Goal: Contribute content: Add original content to the website for others to see

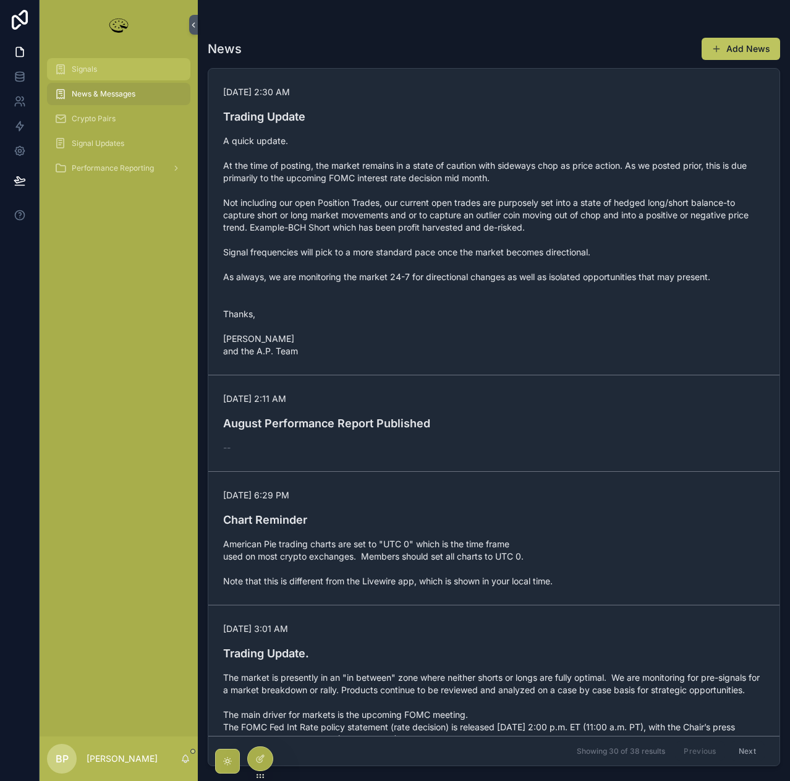
click at [79, 70] on span "Signals" at bounding box center [84, 69] width 25 height 10
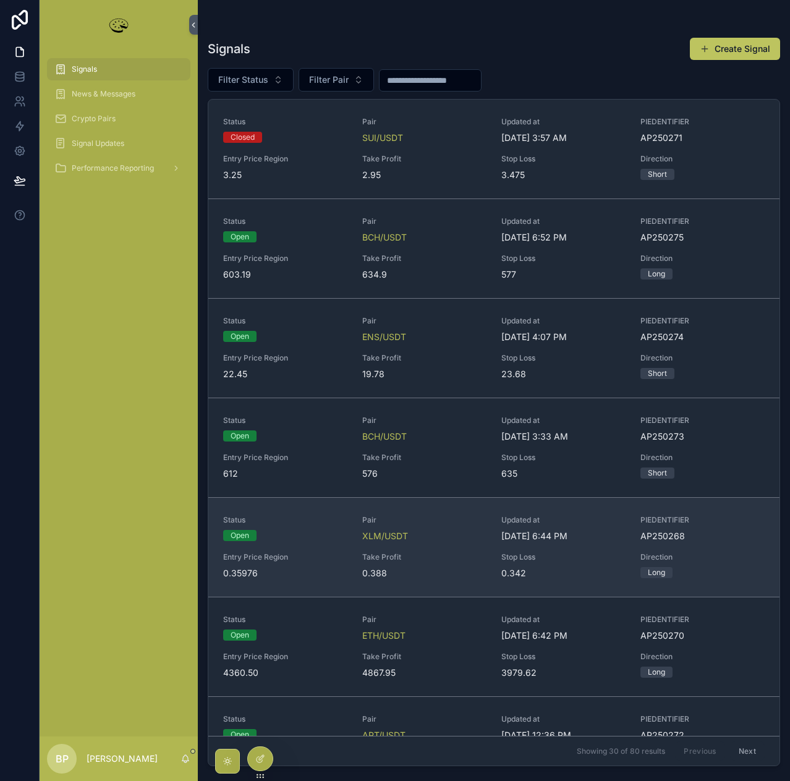
scroll to position [124, 0]
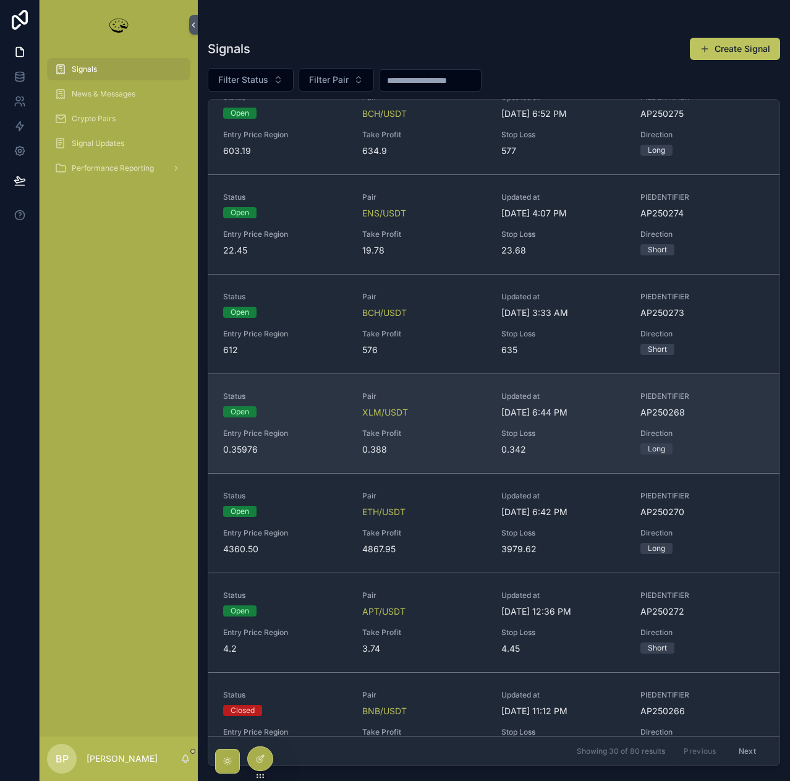
click at [442, 422] on div "Status Open Pair XLM/USDT Updated at [DATE] 6:44 PM PIEDENTIFIER AP250268 Entry…" at bounding box center [494, 423] width 542 height 64
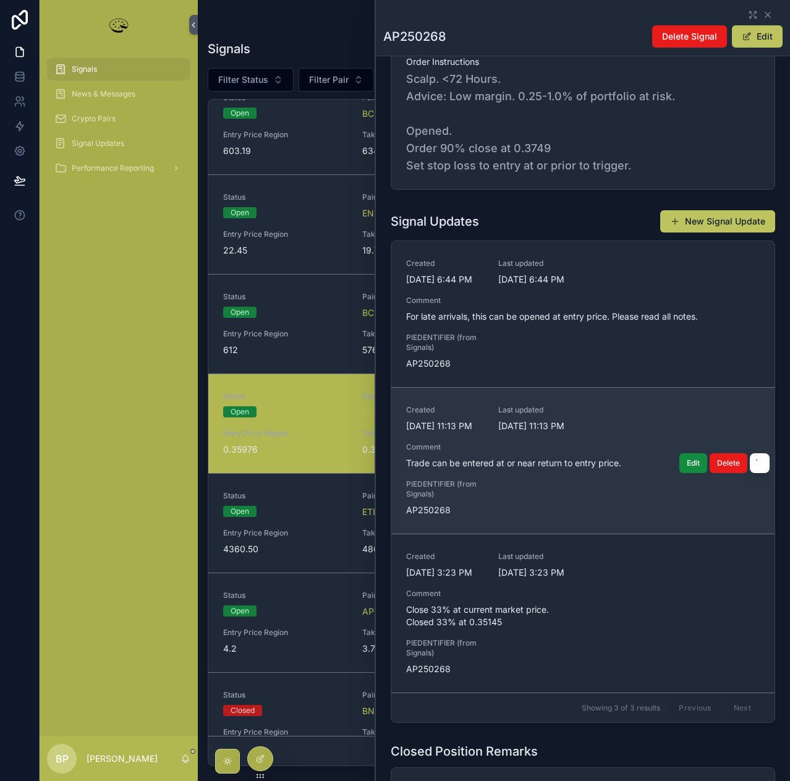
scroll to position [495, 0]
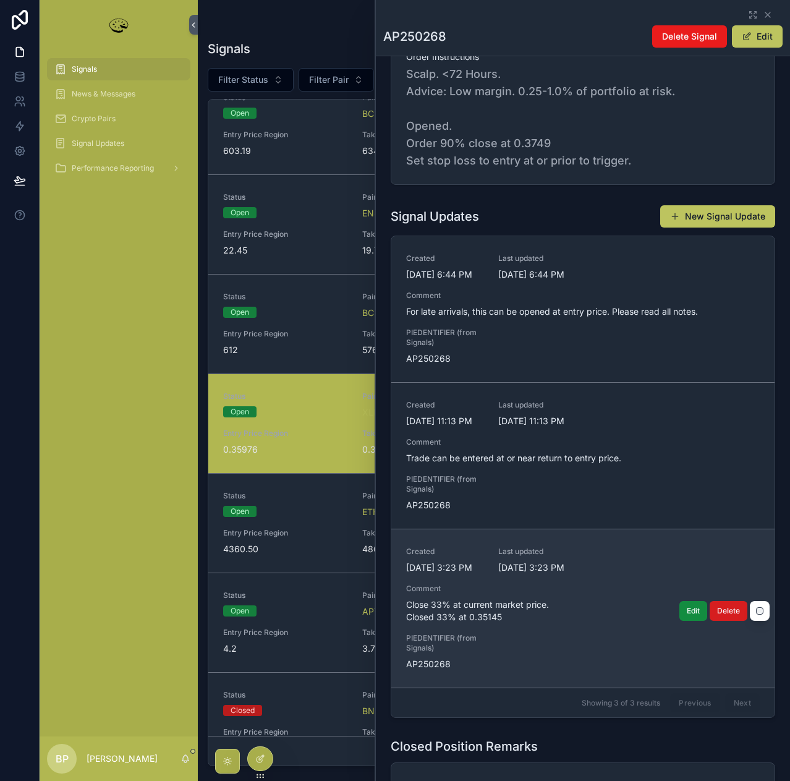
click at [733, 608] on span "Delete" at bounding box center [728, 611] width 23 height 10
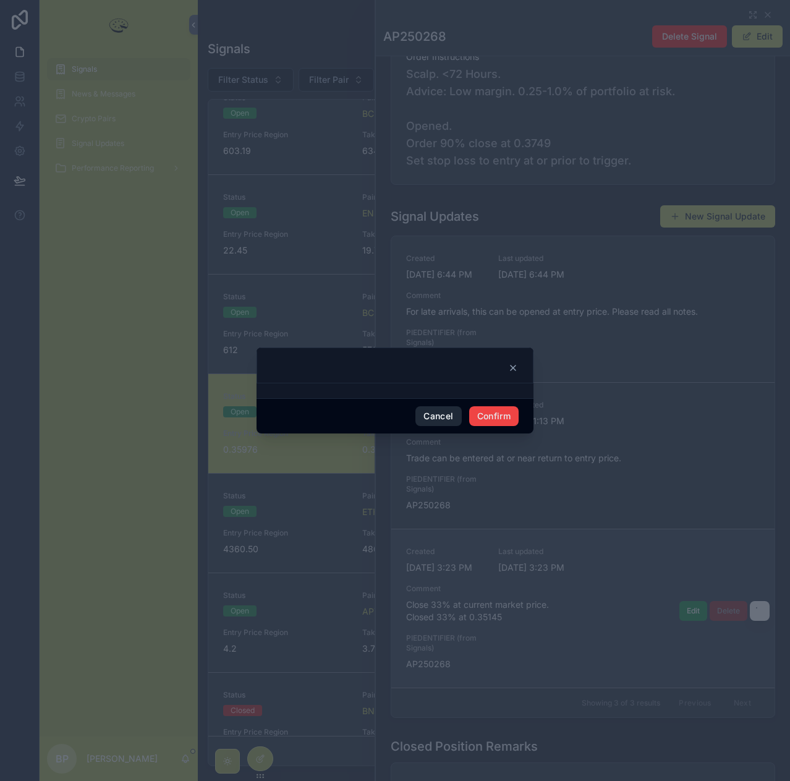
click at [431, 415] on button "Cancel" at bounding box center [438, 416] width 46 height 20
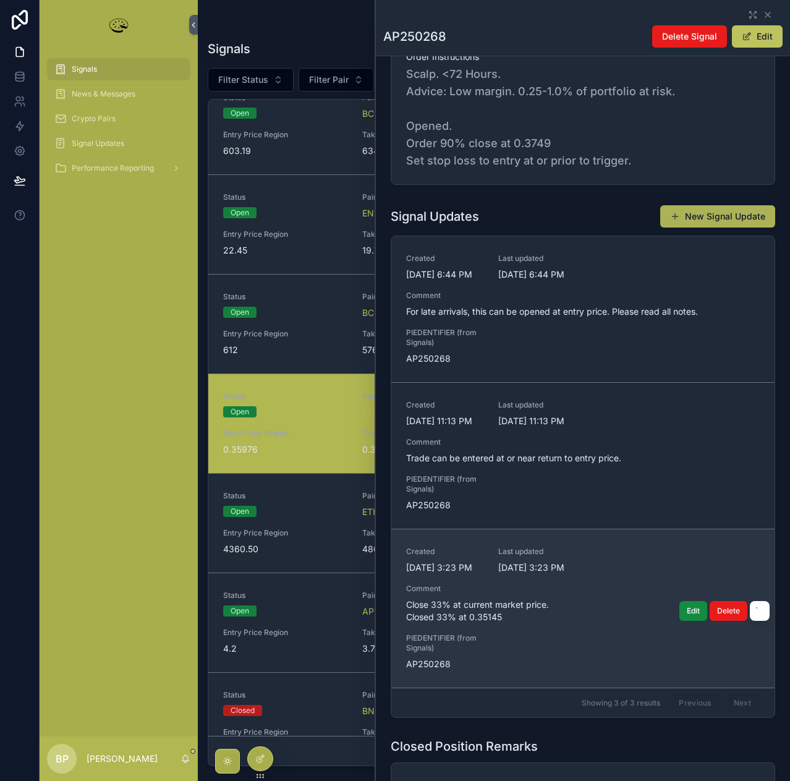
click at [698, 221] on button "New Signal Update" at bounding box center [717, 216] width 115 height 22
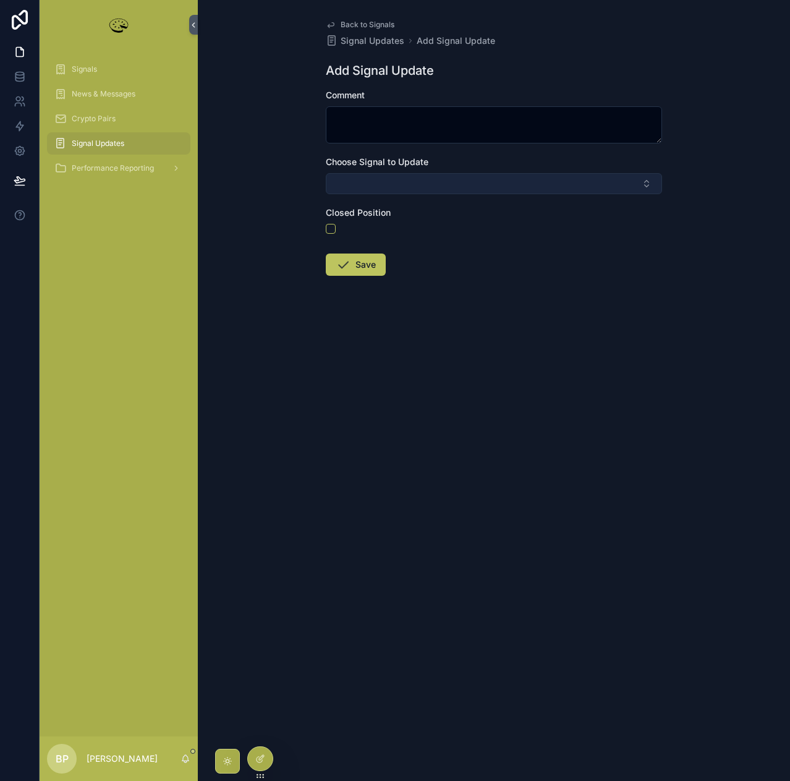
click at [397, 180] on button "Select Button" at bounding box center [494, 183] width 336 height 21
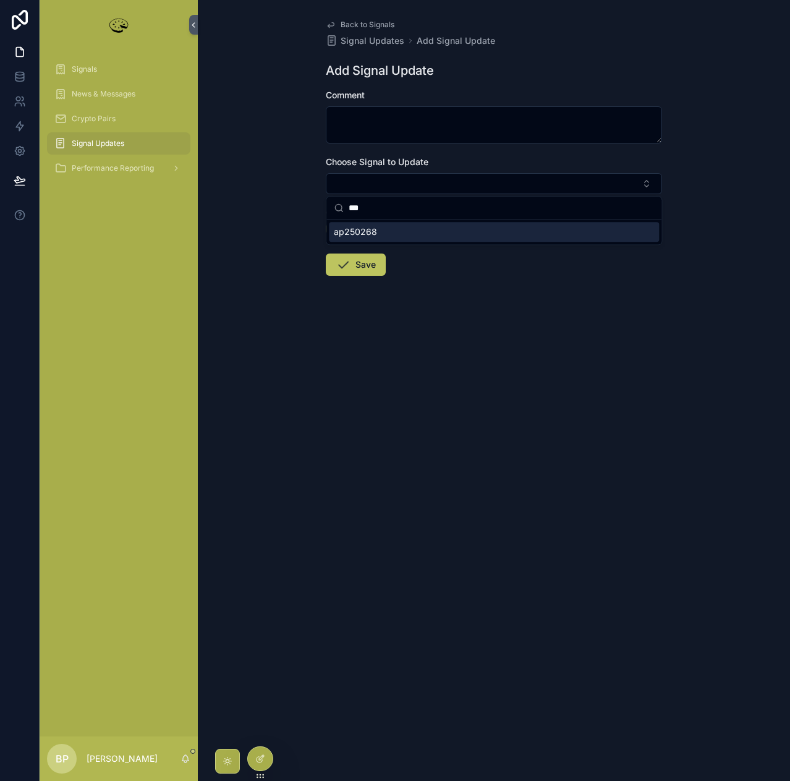
type input "***"
click at [364, 234] on span "ap250268" at bounding box center [355, 232] width 43 height 12
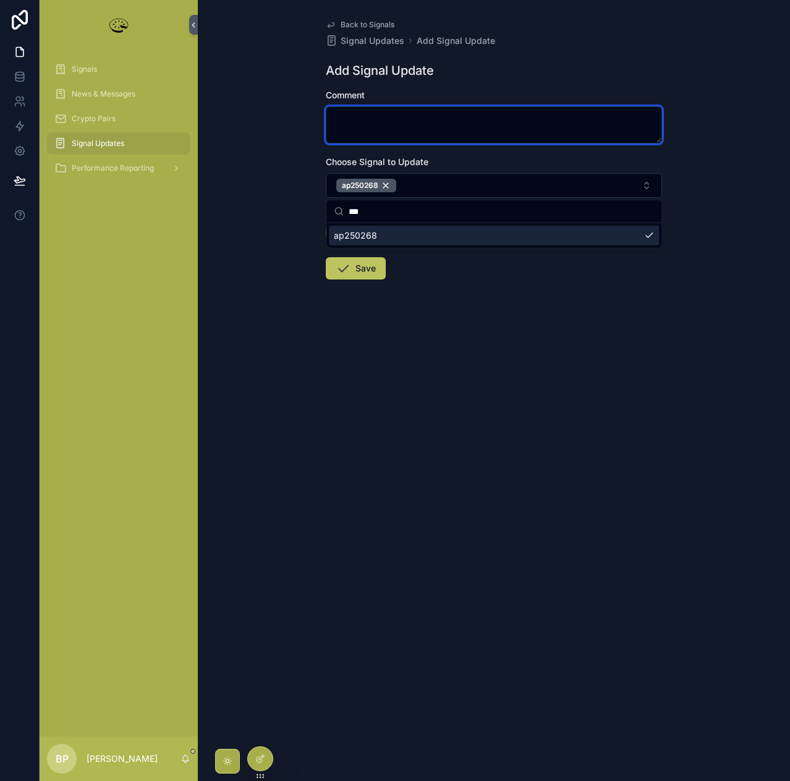
click at [354, 124] on textarea "scrollable content" at bounding box center [494, 124] width 336 height 37
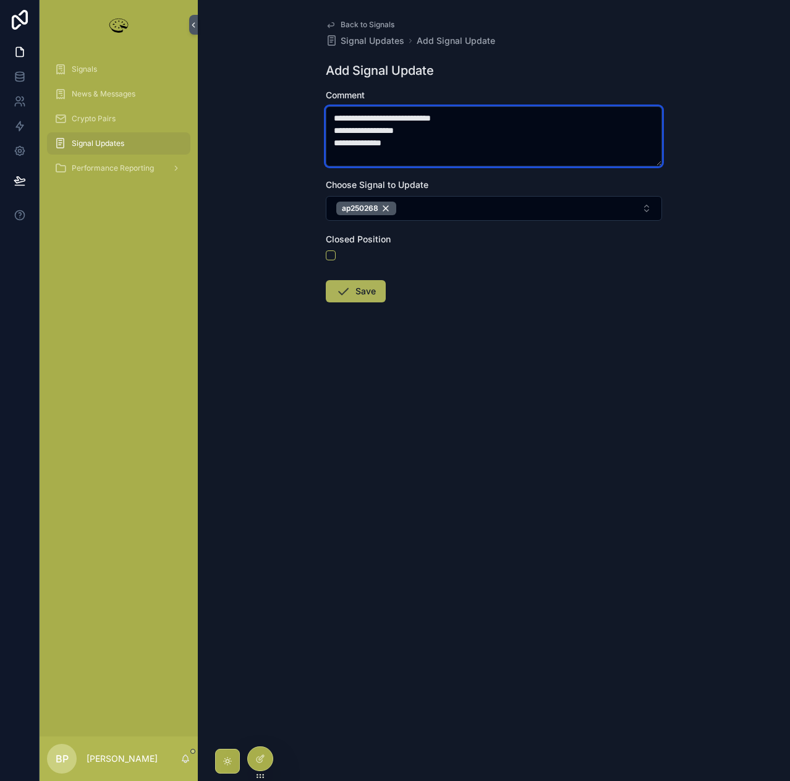
type textarea "**********"
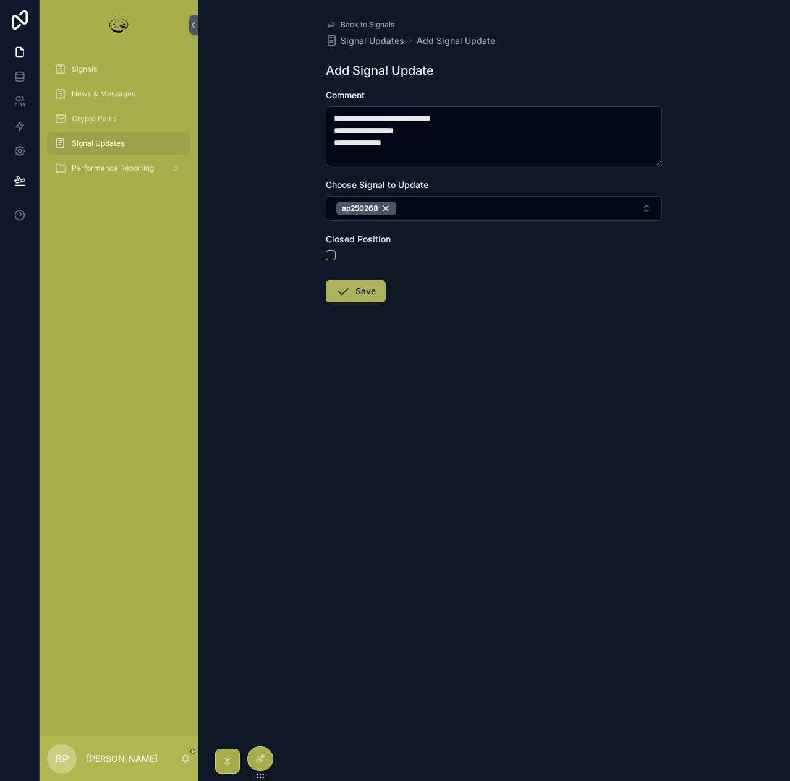
click at [359, 283] on button "Save" at bounding box center [356, 291] width 60 height 22
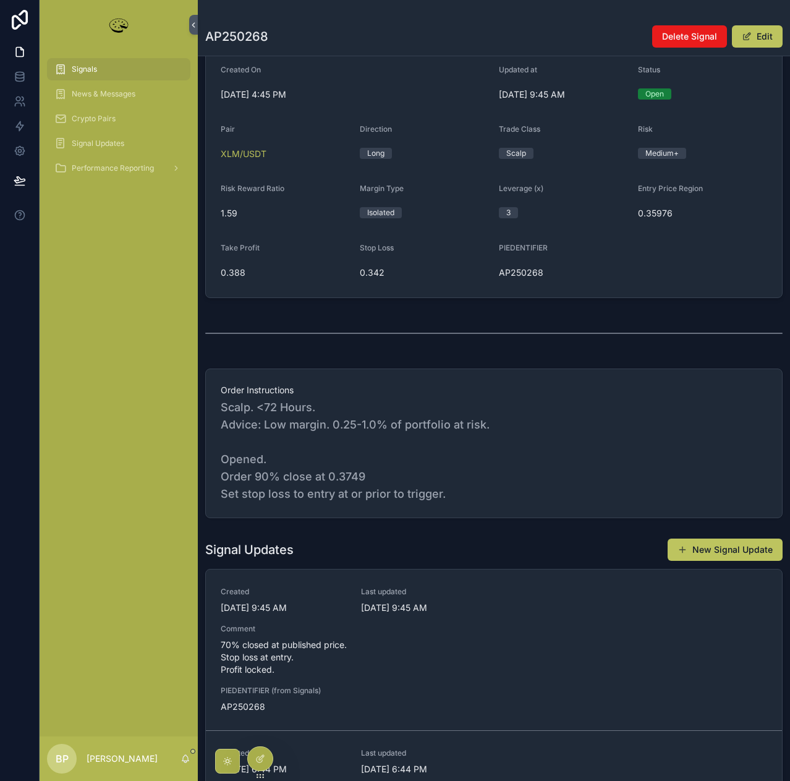
scroll to position [247, 0]
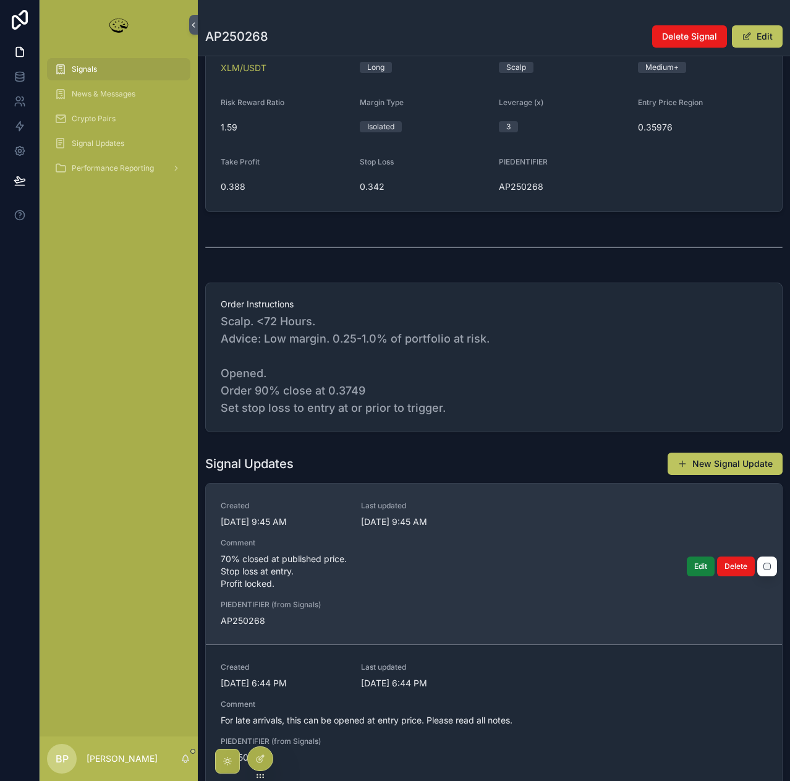
click at [694, 564] on span "Edit" at bounding box center [700, 566] width 13 height 10
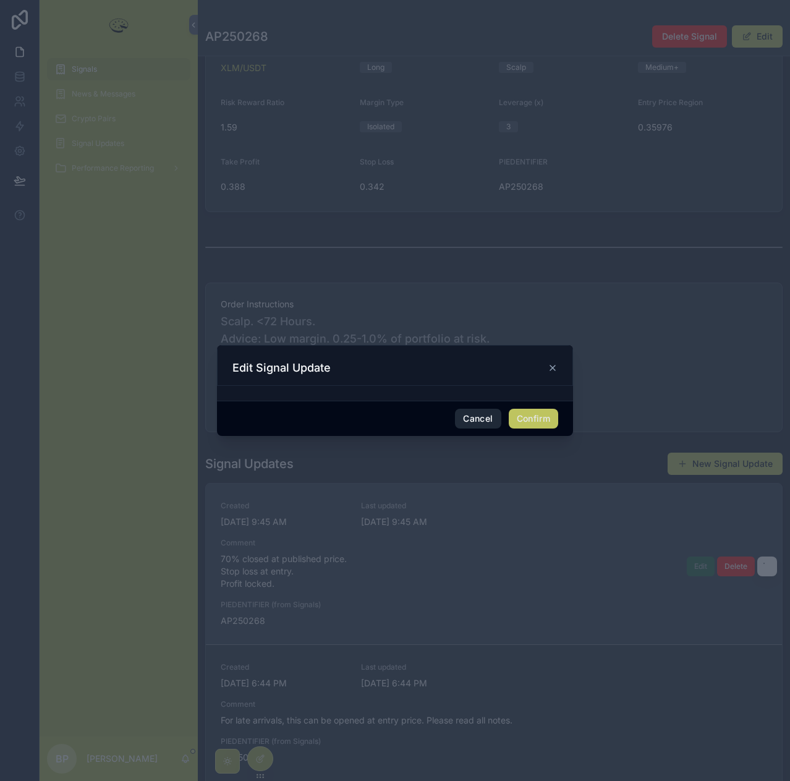
click at [475, 418] on button "Cancel" at bounding box center [478, 419] width 46 height 20
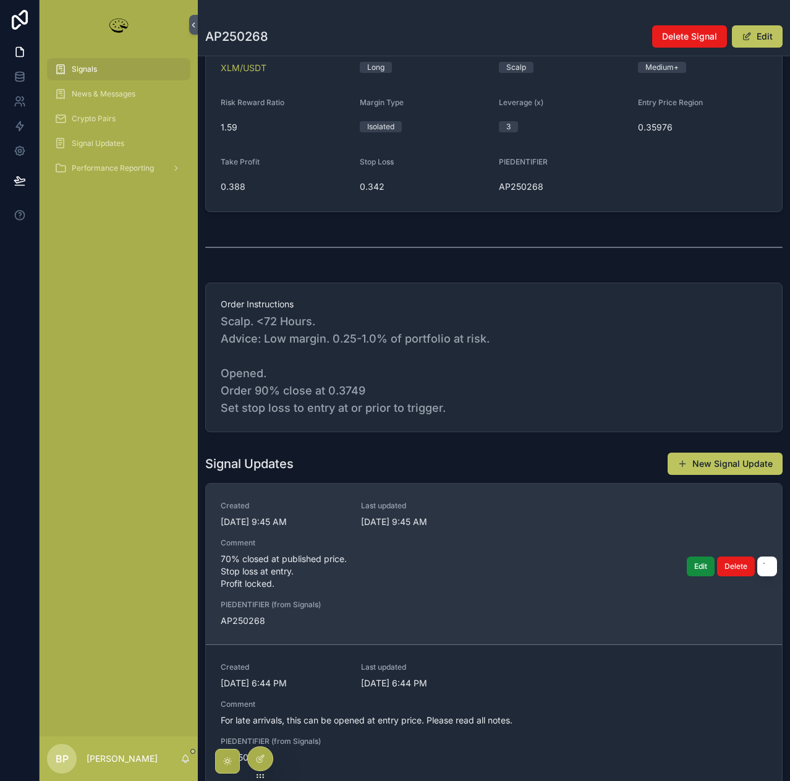
click at [754, 38] on button "Edit" at bounding box center [757, 36] width 51 height 22
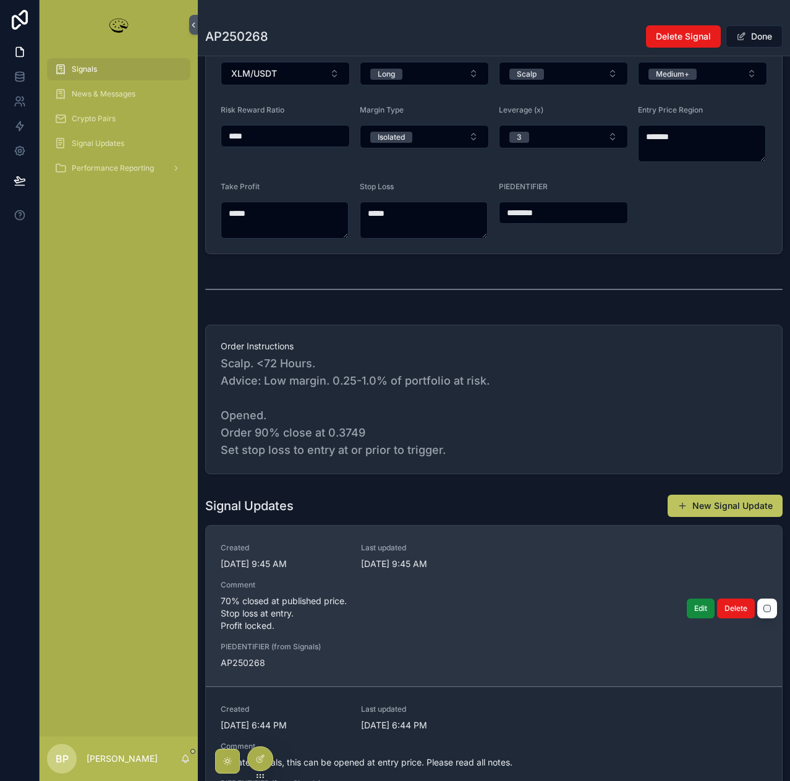
click at [763, 605] on label "scrollable content" at bounding box center [766, 608] width 7 height 7
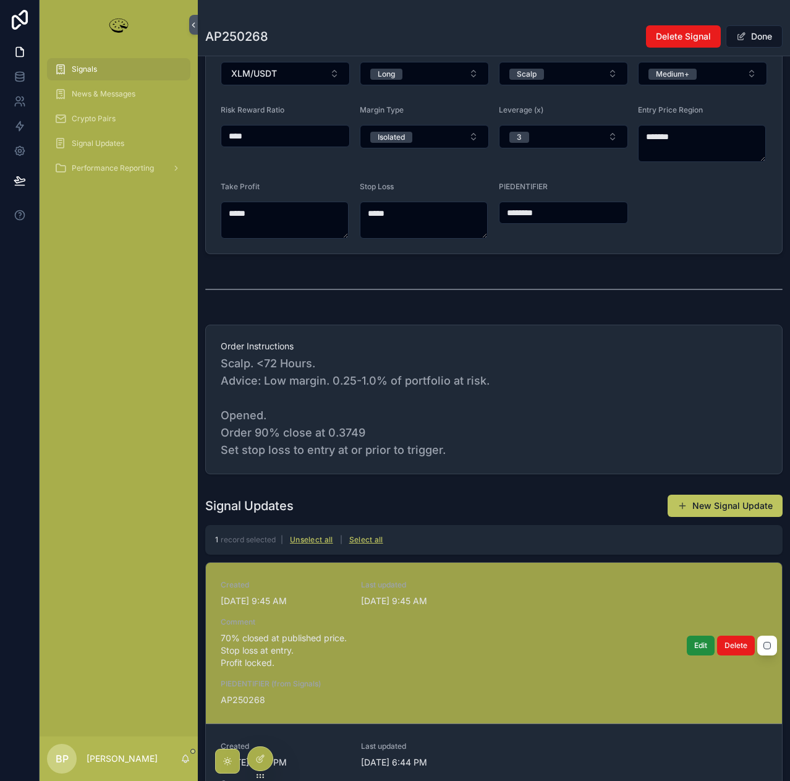
click at [694, 640] on span "Edit" at bounding box center [700, 645] width 13 height 10
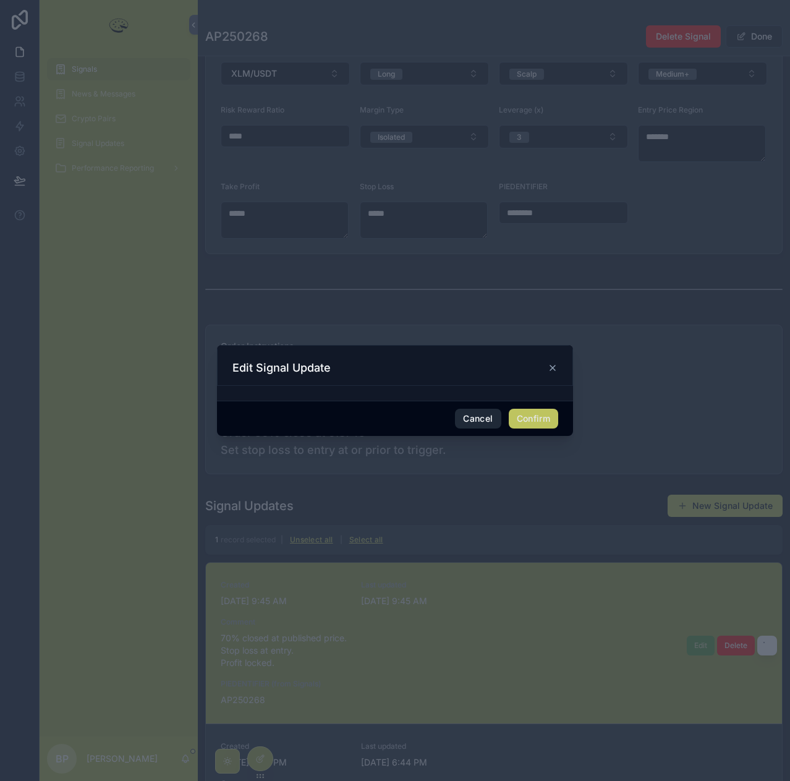
click at [496, 416] on button "Cancel" at bounding box center [478, 419] width 46 height 20
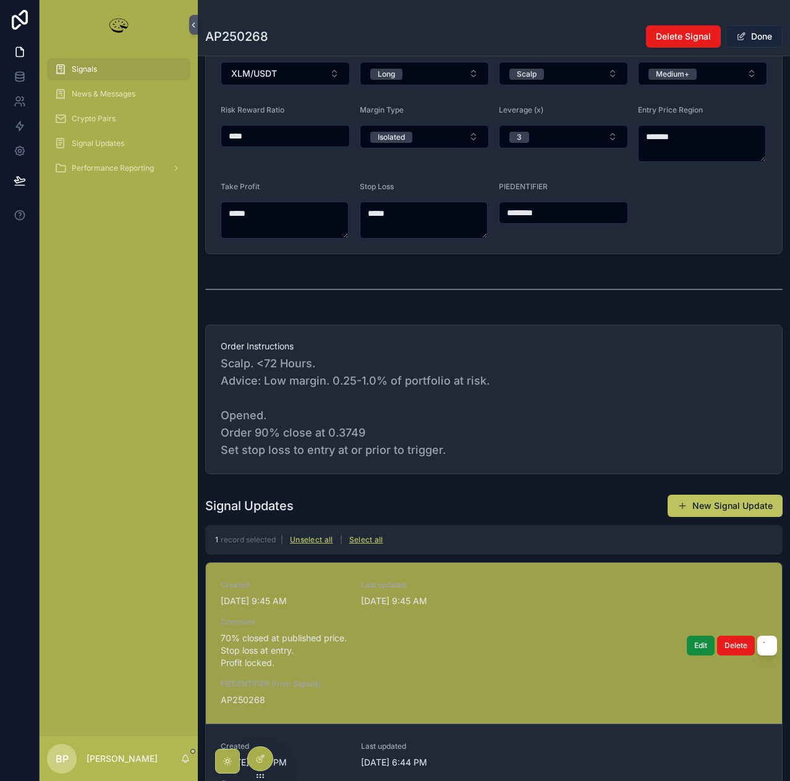
click at [750, 35] on button "Done" at bounding box center [754, 36] width 57 height 22
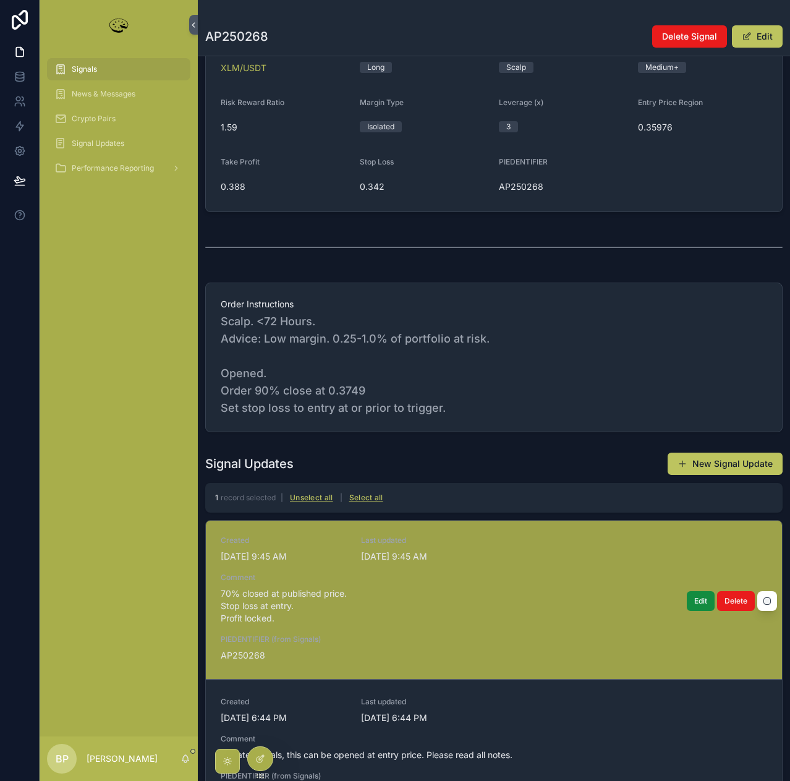
scroll to position [0, 0]
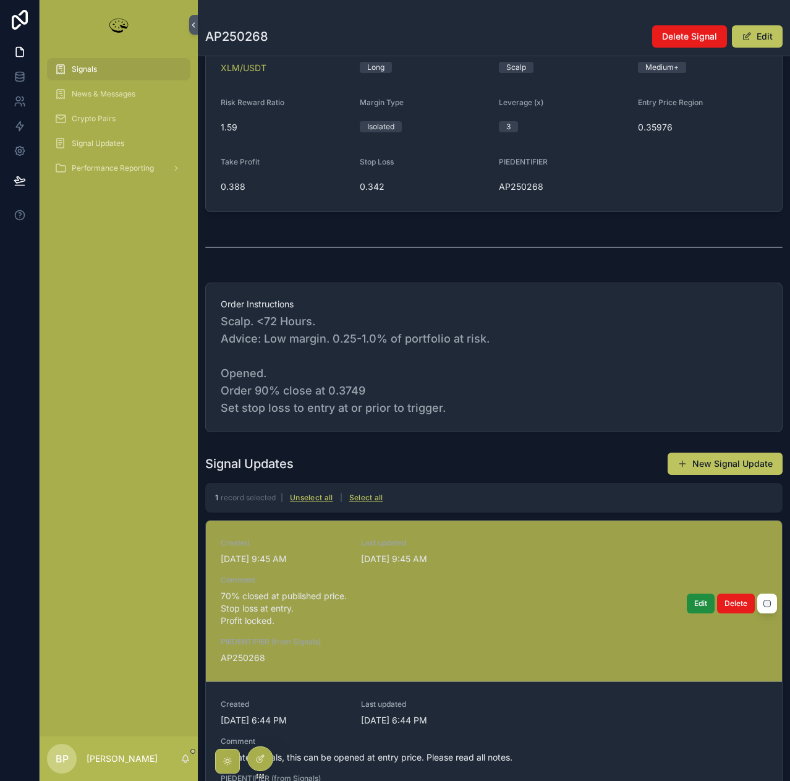
click at [694, 600] on span "Edit" at bounding box center [700, 603] width 13 height 10
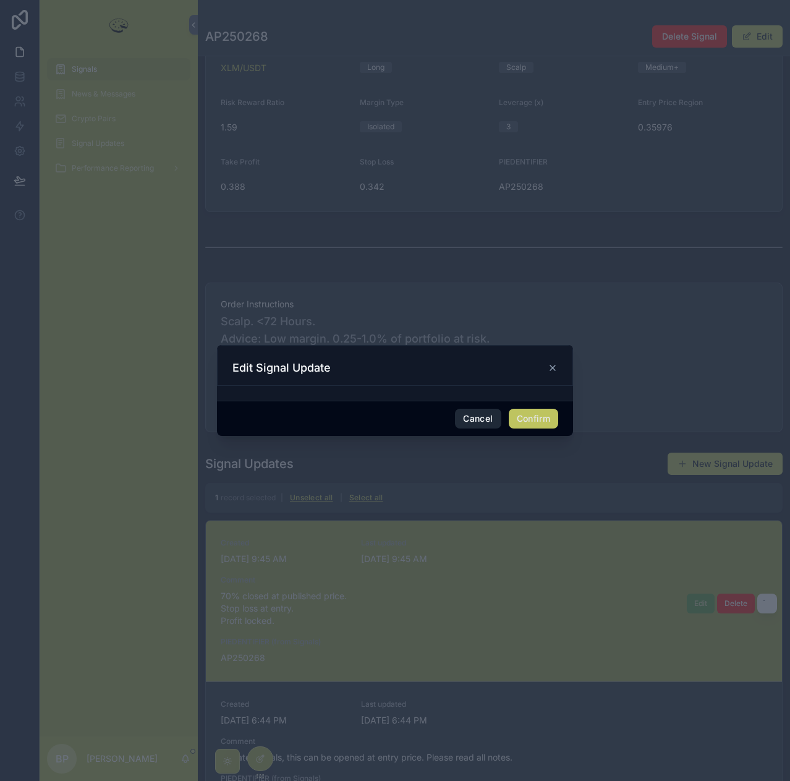
click at [475, 418] on button "Cancel" at bounding box center [478, 419] width 46 height 20
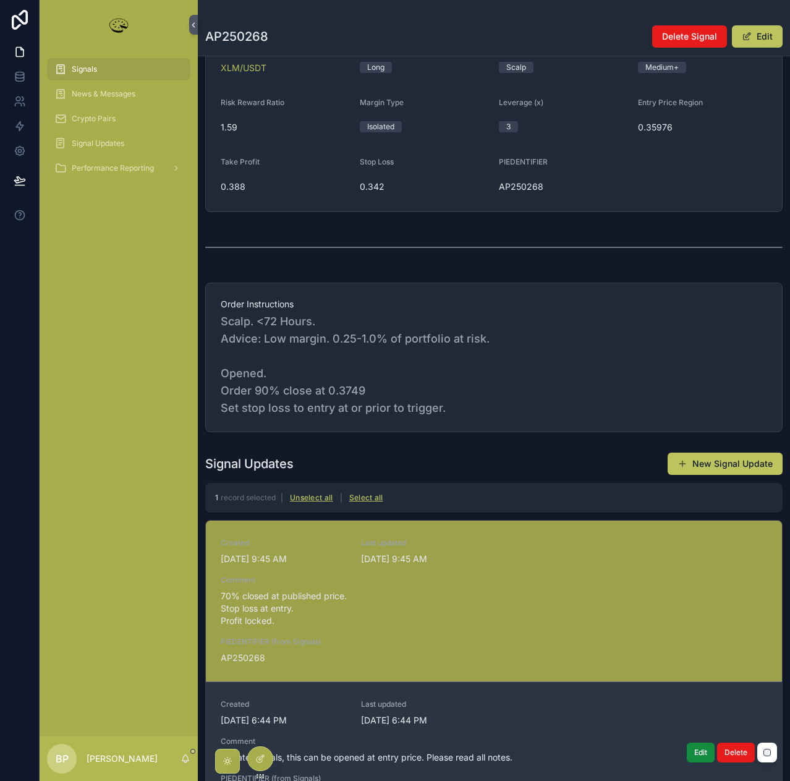
click at [671, 720] on div "Created [DATE] 6:44 PM Last updated [DATE] 6:44 PM Comment For late arrivals, t…" at bounding box center [494, 749] width 546 height 101
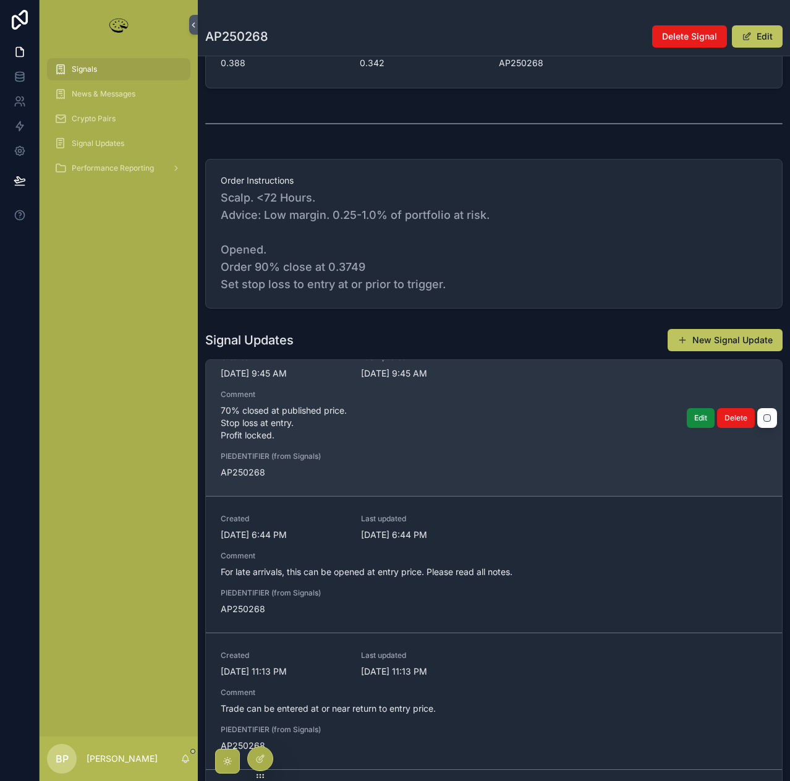
scroll to position [27, 0]
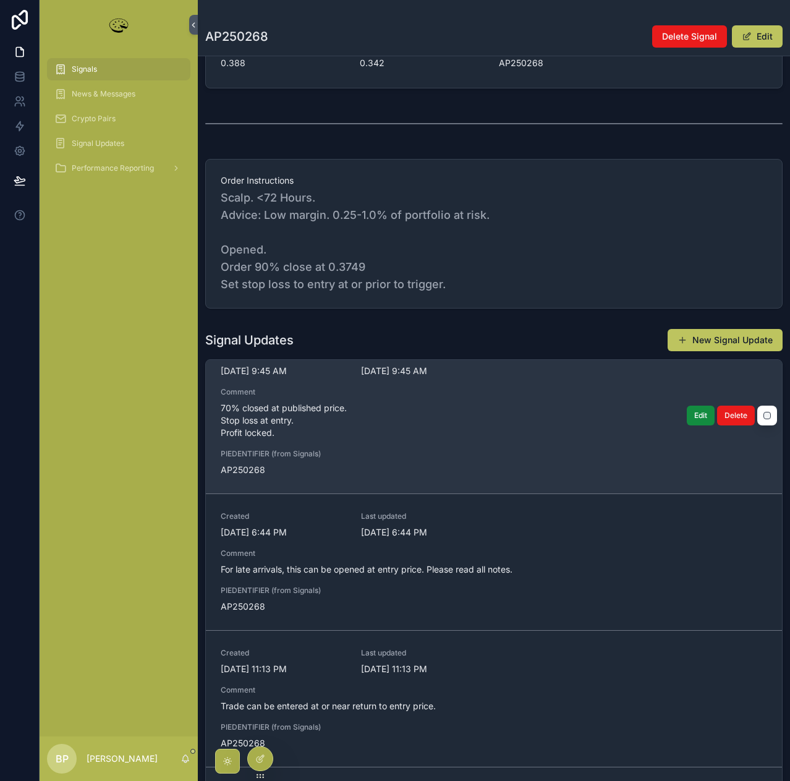
click at [533, 436] on span "70% closed at published price. Stop loss at entry. Profit locked." at bounding box center [494, 420] width 546 height 37
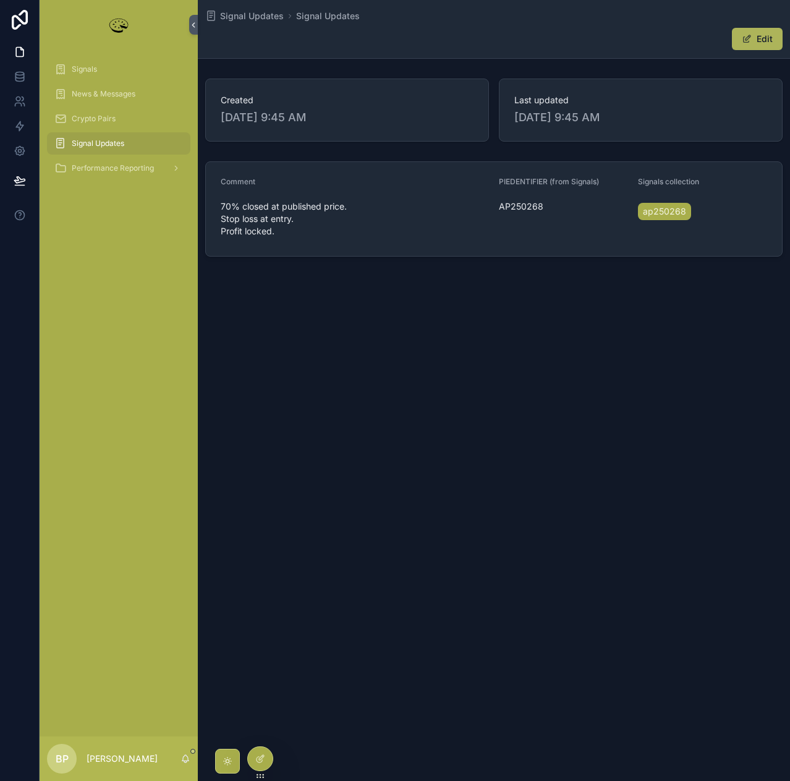
click at [765, 45] on button "Edit" at bounding box center [757, 39] width 51 height 22
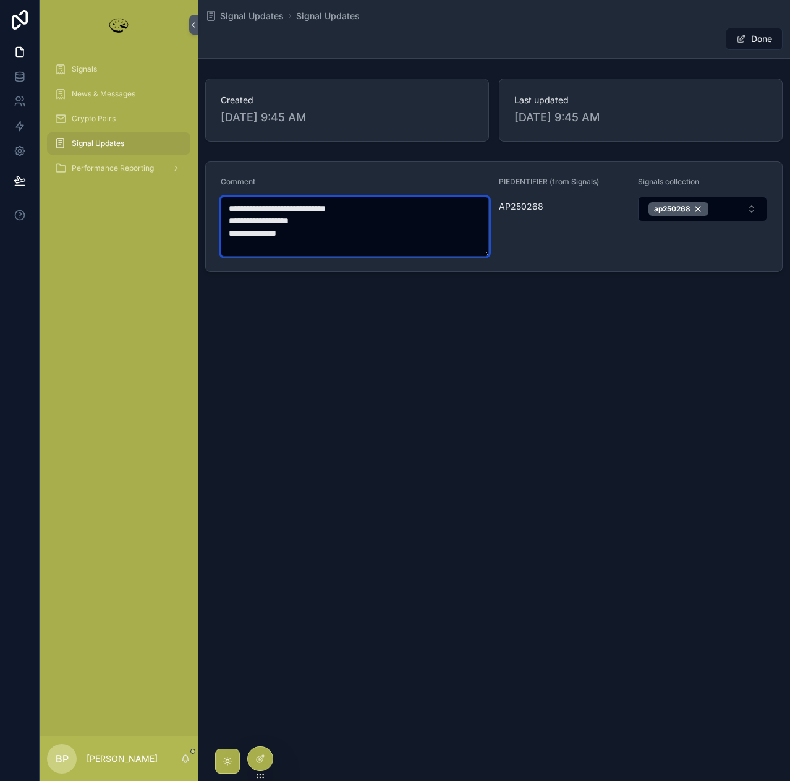
click at [234, 206] on textarea "**********" at bounding box center [355, 227] width 268 height 60
type textarea "**********"
click at [765, 36] on button "Done" at bounding box center [754, 39] width 57 height 22
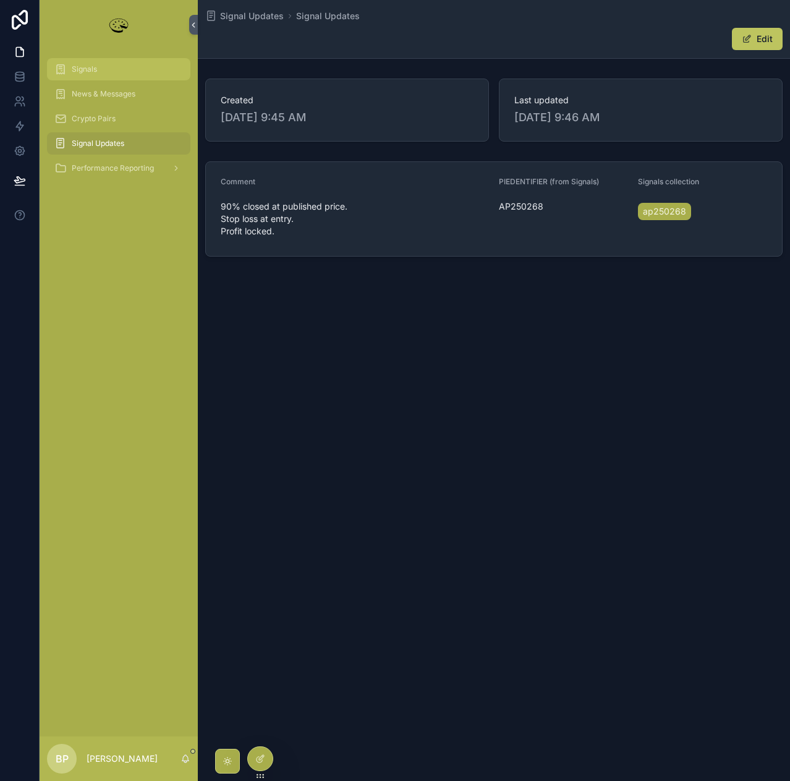
click at [79, 69] on span "Signals" at bounding box center [84, 69] width 25 height 10
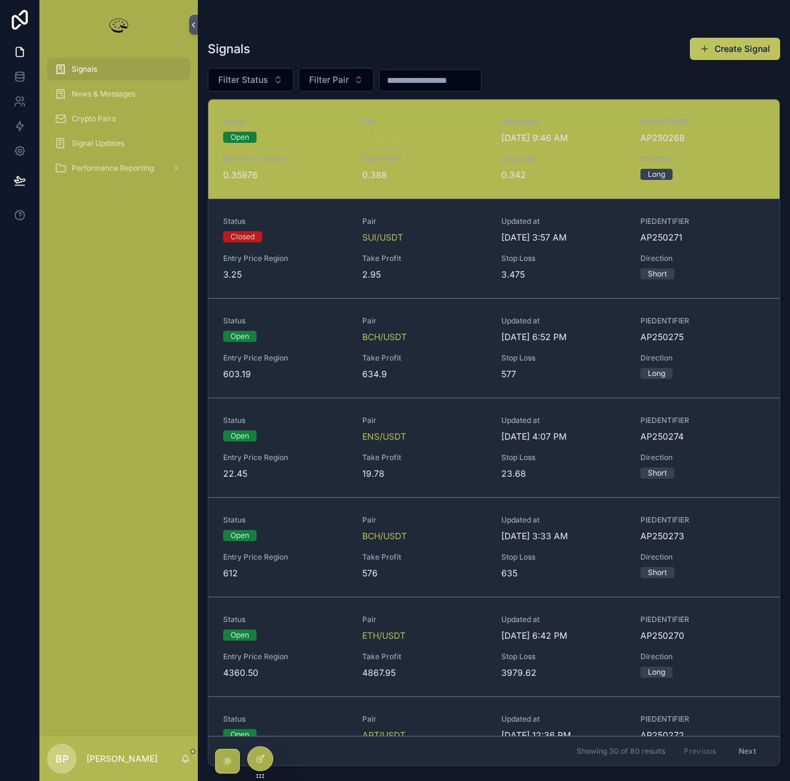
click at [448, 164] on div "Take Profit 0.388" at bounding box center [424, 167] width 124 height 27
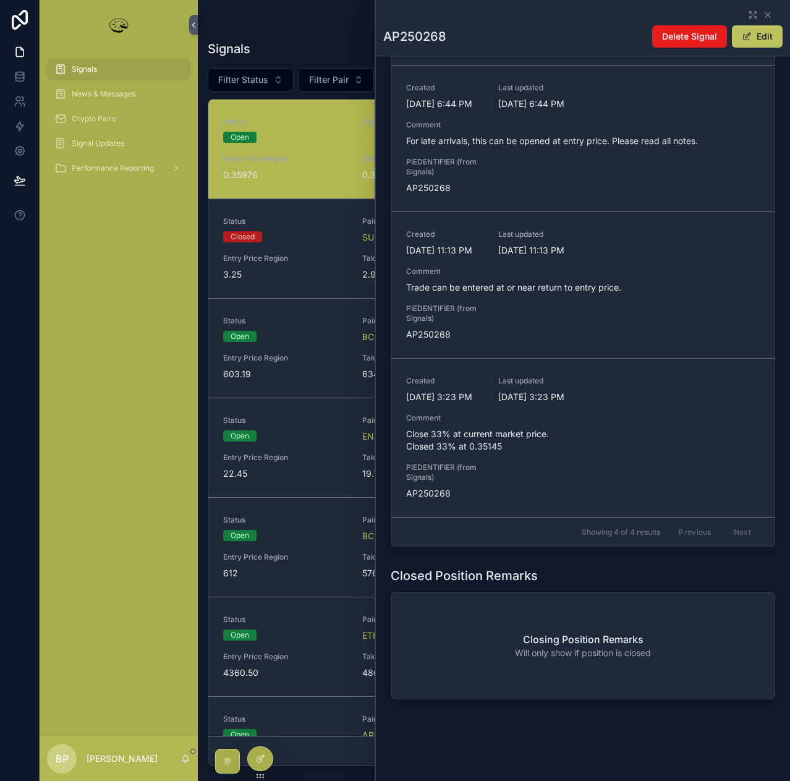
scroll to position [769, 0]
click at [15, 105] on icon at bounding box center [18, 104] width 6 height 3
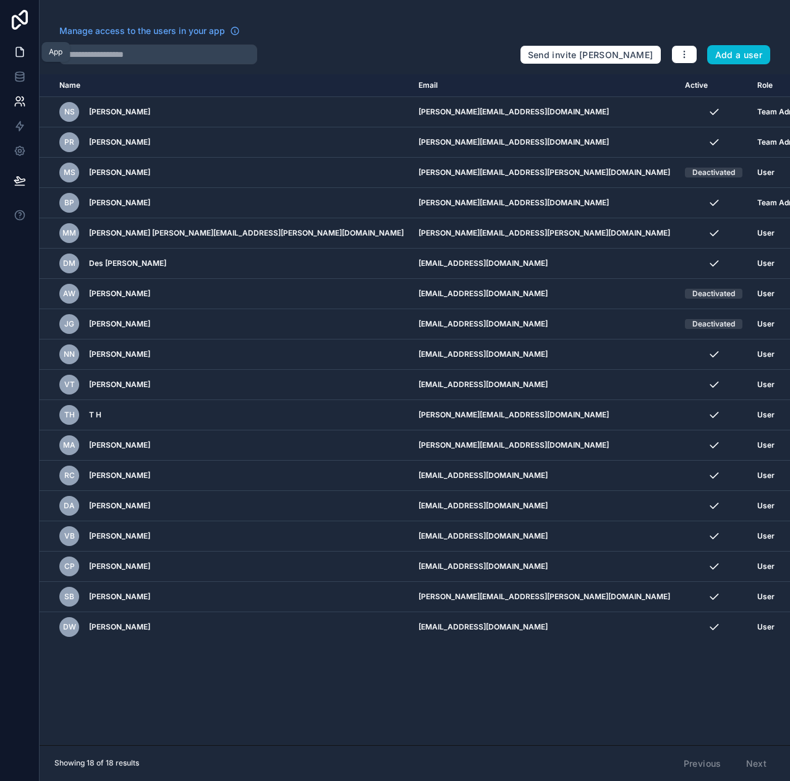
click at [16, 48] on icon at bounding box center [19, 52] width 7 height 9
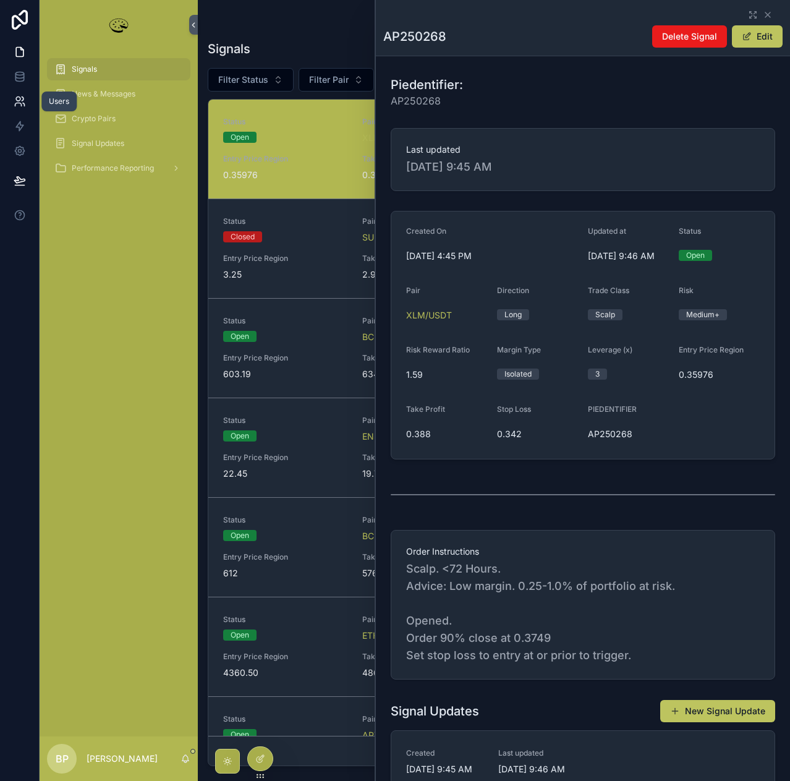
click at [24, 98] on icon at bounding box center [20, 101] width 12 height 12
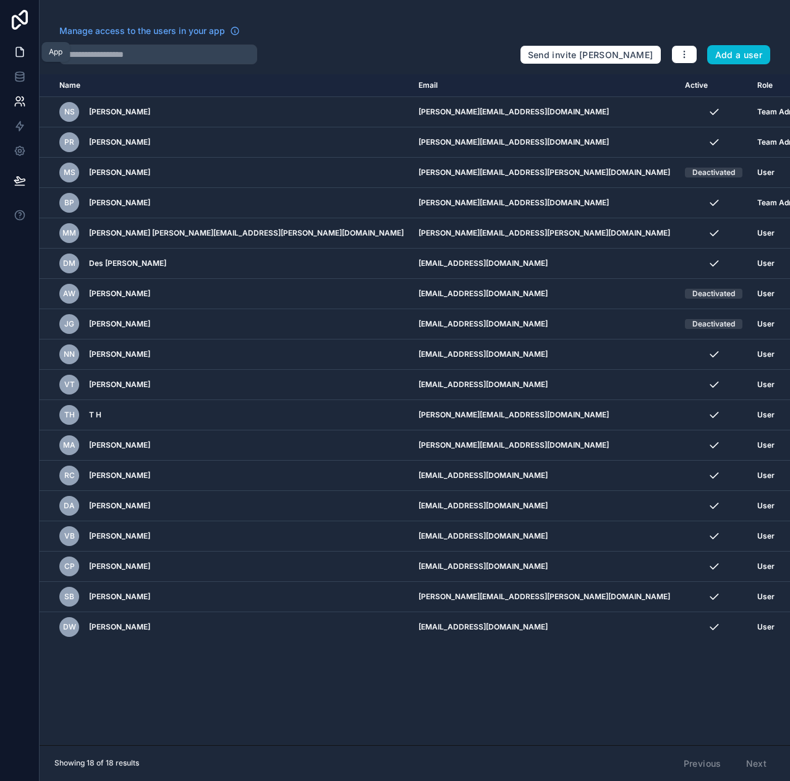
click at [16, 48] on icon at bounding box center [19, 52] width 7 height 9
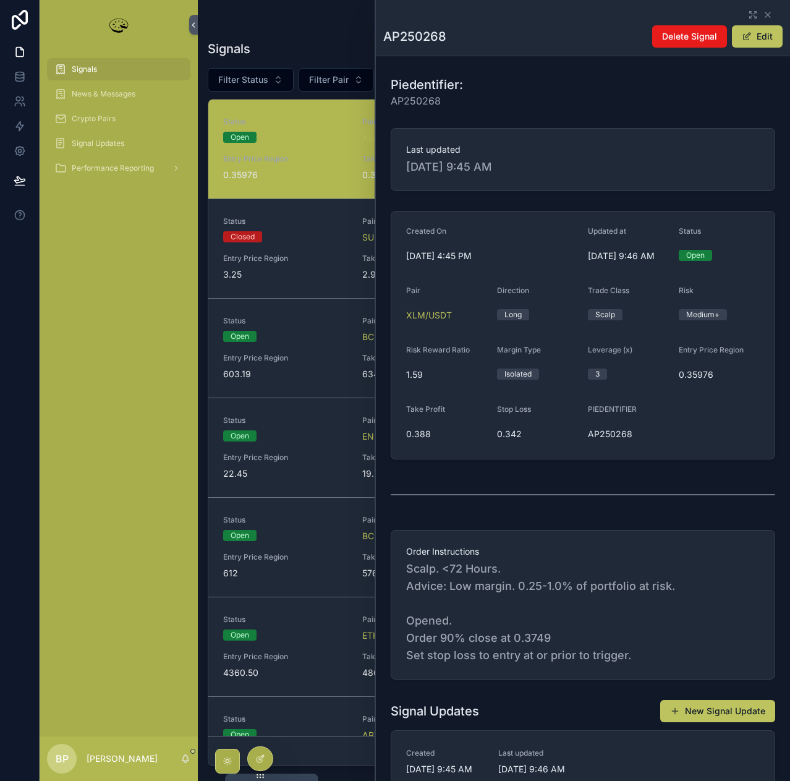
click at [183, 757] on icon "scrollable content" at bounding box center [185, 758] width 7 height 6
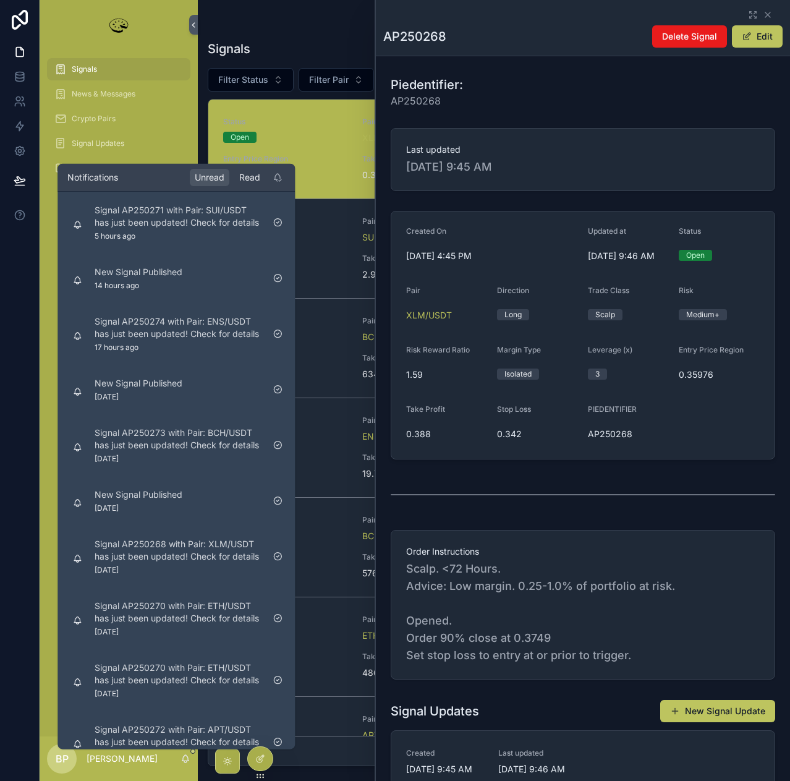
click at [250, 181] on div "Read" at bounding box center [249, 176] width 31 height 17
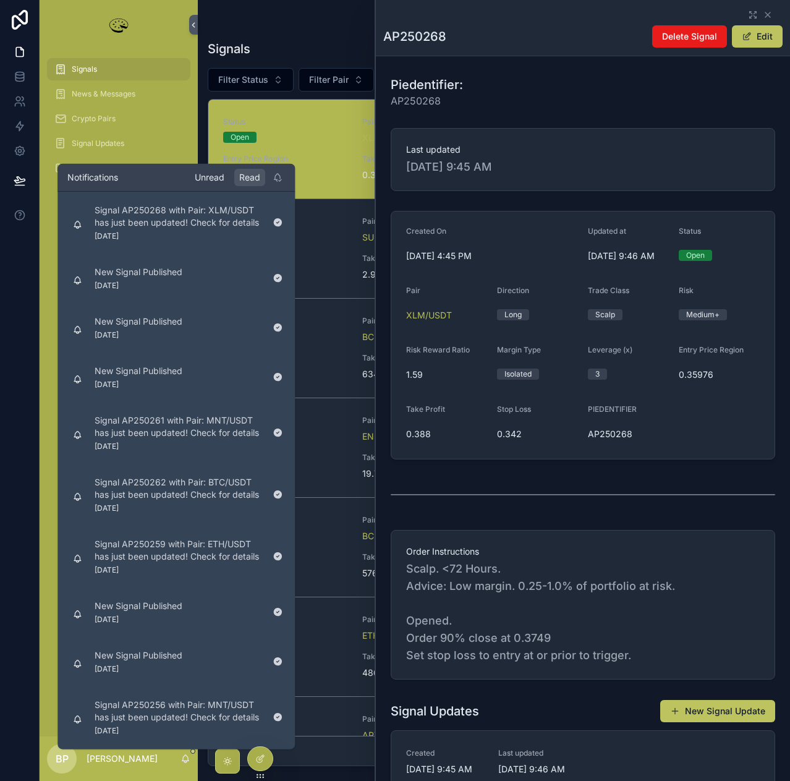
click at [207, 176] on div "Unread" at bounding box center [210, 176] width 40 height 17
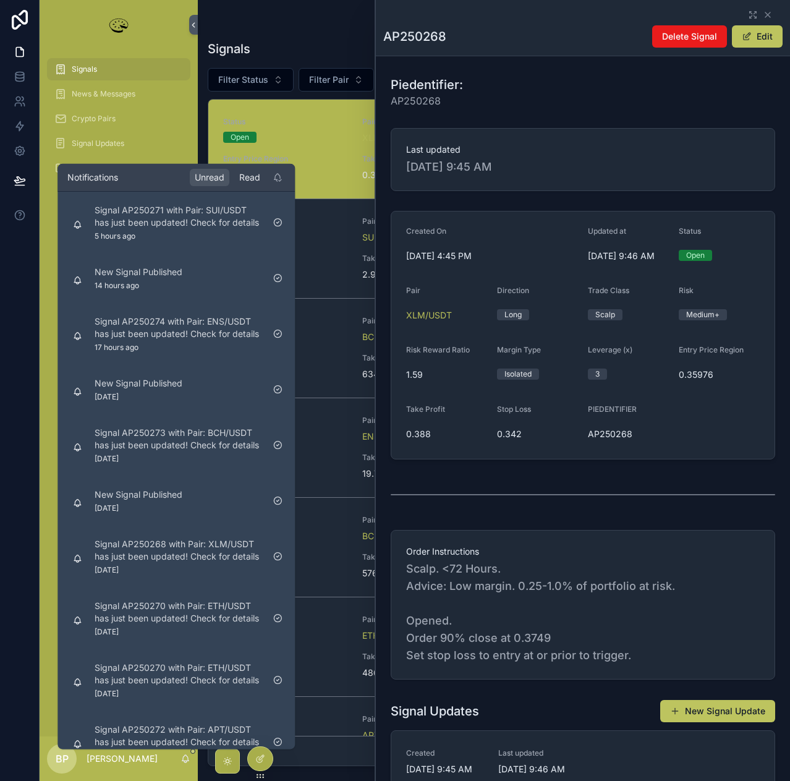
click at [250, 177] on div "Read" at bounding box center [249, 176] width 31 height 17
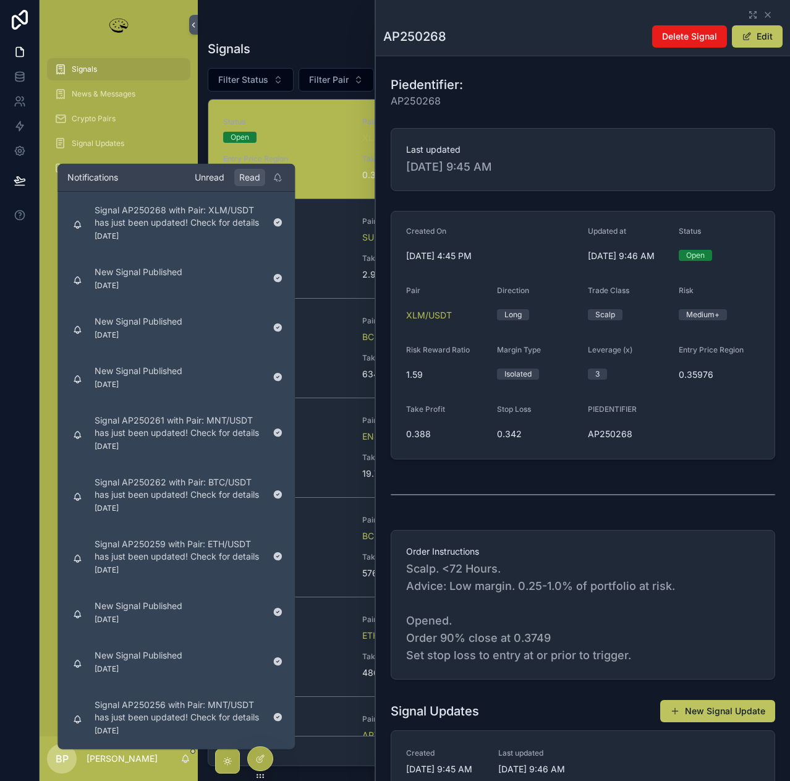
click at [216, 175] on div "Unread" at bounding box center [210, 176] width 40 height 17
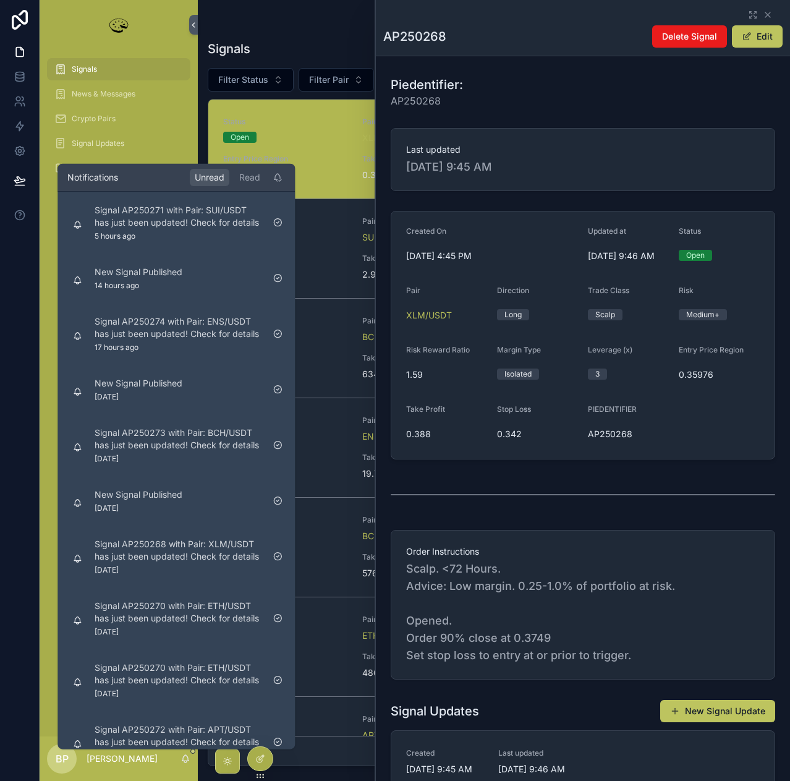
click at [166, 775] on div "BP [PERSON_NAME]" at bounding box center [119, 758] width 158 height 45
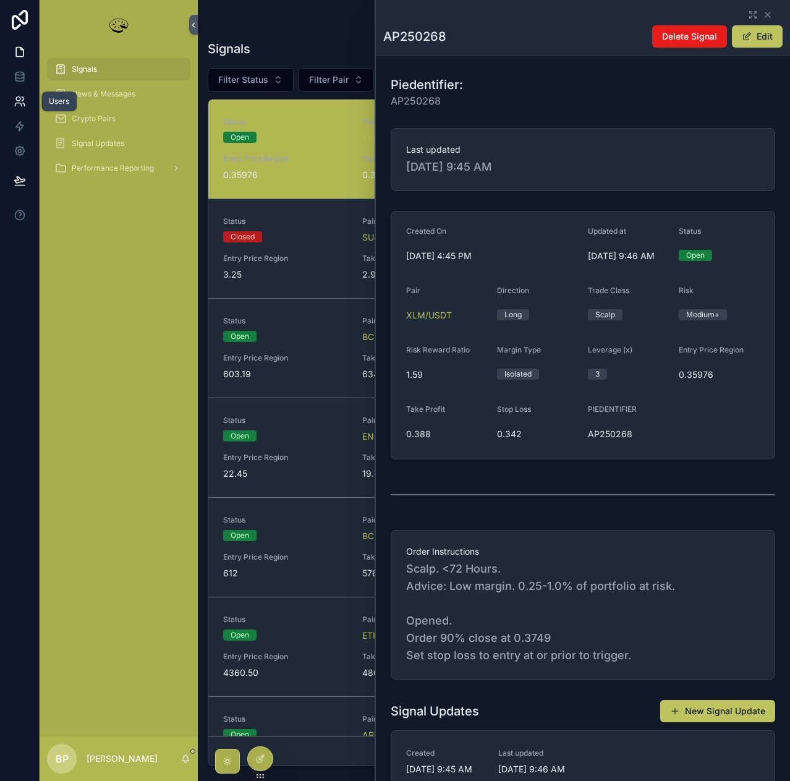
click at [17, 103] on icon at bounding box center [18, 104] width 6 height 3
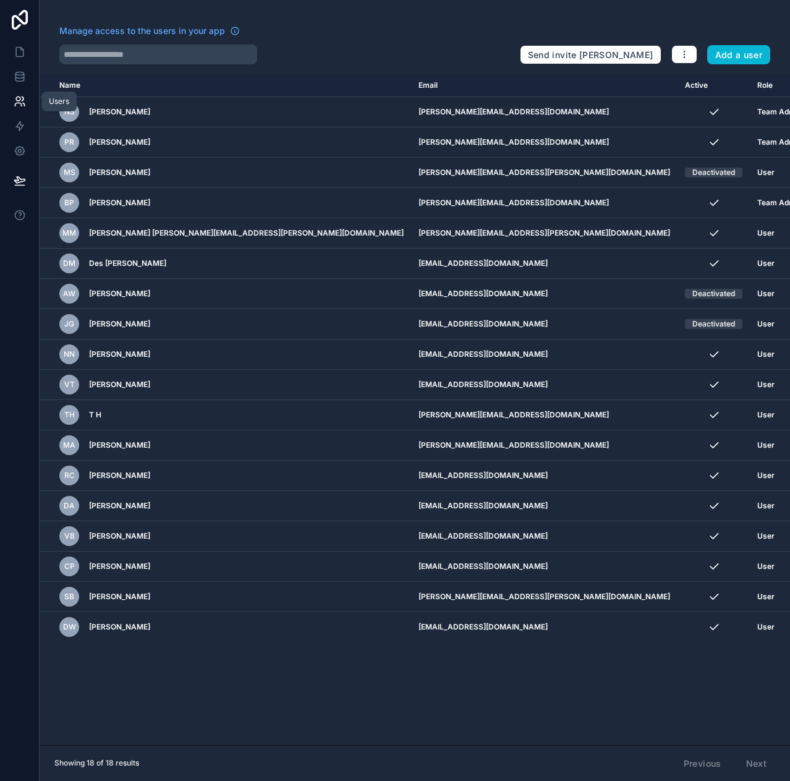
click at [17, 100] on icon at bounding box center [18, 99] width 4 height 4
click at [25, 75] on icon at bounding box center [20, 76] width 12 height 12
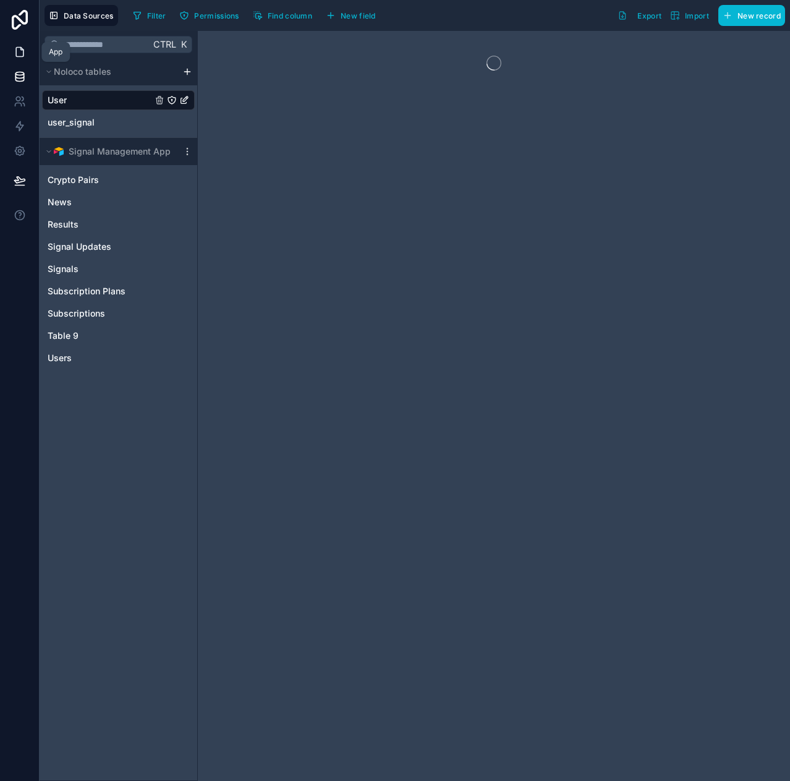
click at [20, 49] on icon at bounding box center [21, 49] width 2 height 2
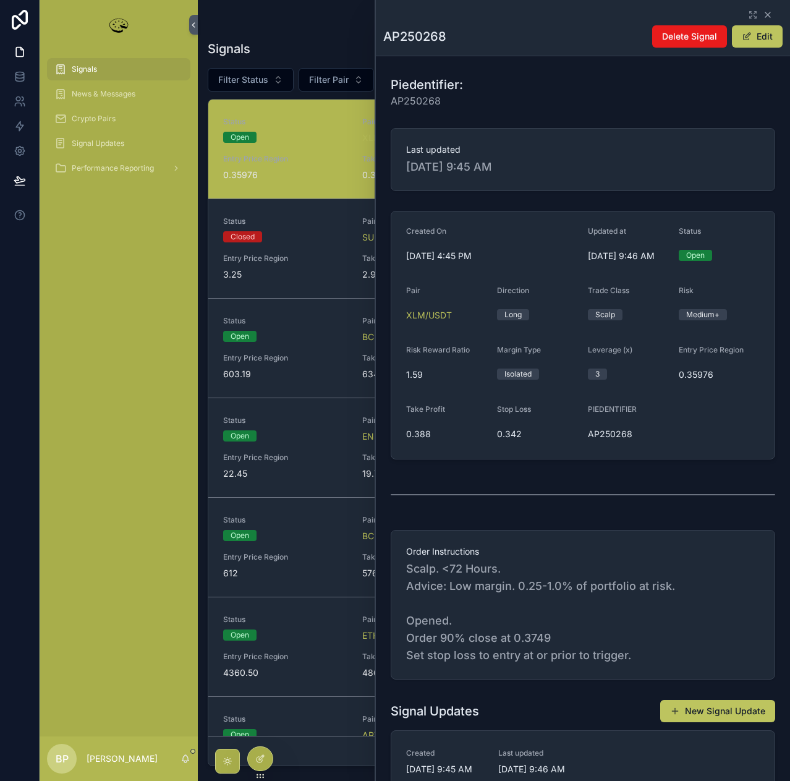
click at [763, 14] on icon "scrollable content" at bounding box center [768, 15] width 10 height 10
